Goal: Transaction & Acquisition: Download file/media

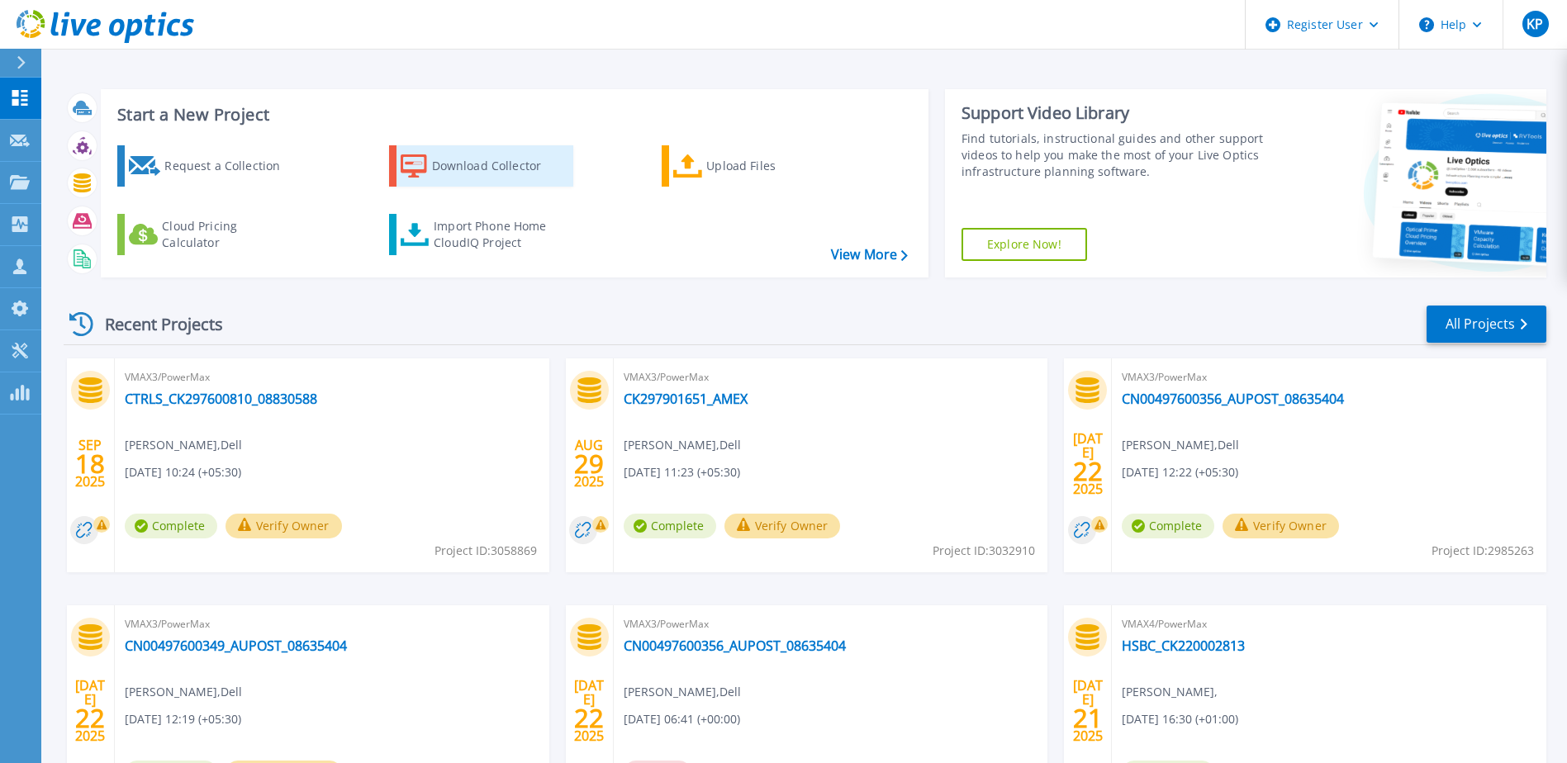
drag, startPoint x: 0, startPoint y: 0, endPoint x: 457, endPoint y: 170, distance: 487.6
click at [459, 169] on div "Download Collector" at bounding box center [498, 166] width 132 height 33
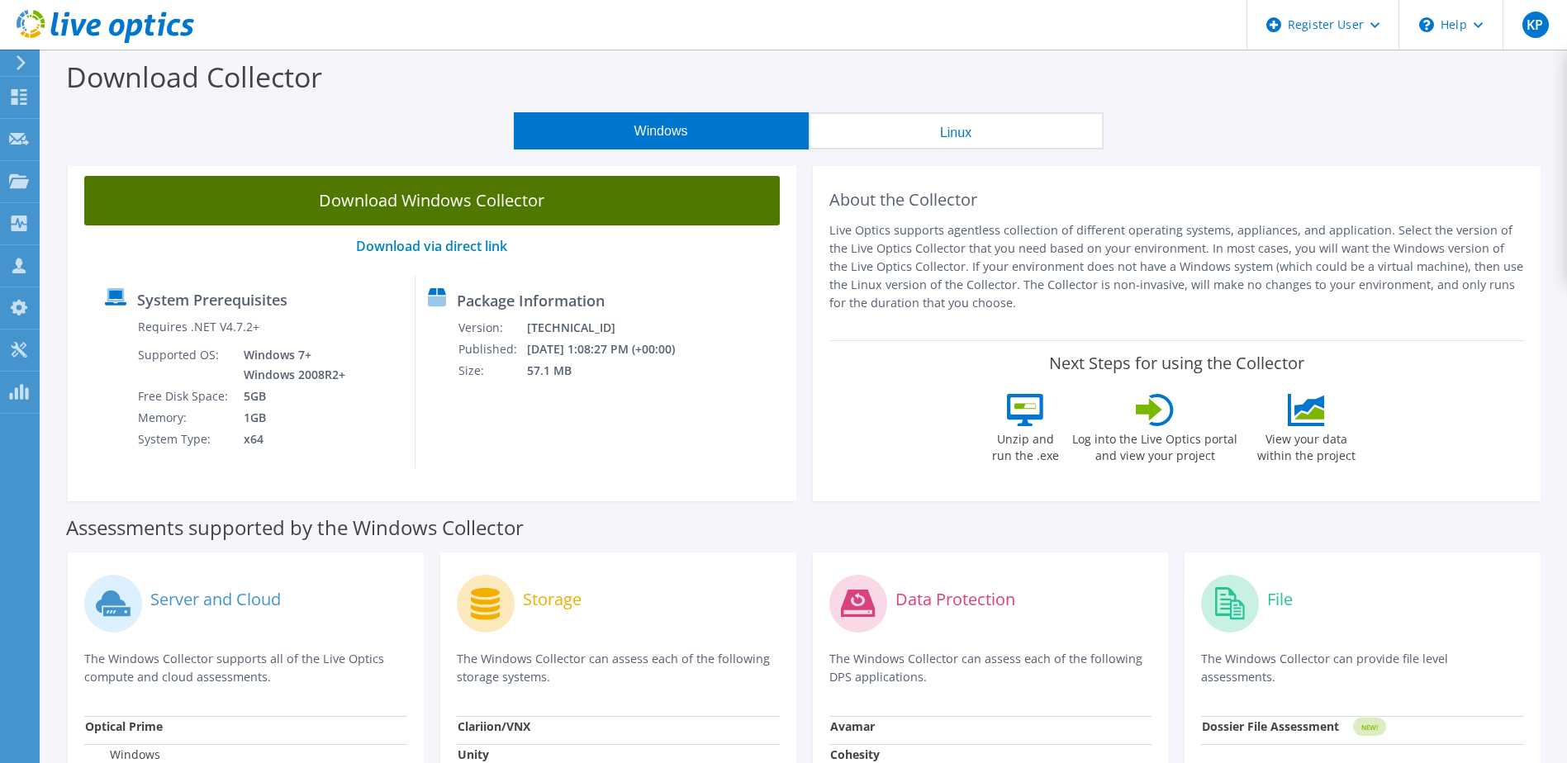
click at [517, 192] on link "Download Windows Collector" at bounding box center [432, 201] width 696 height 50
